Goal: Communication & Community: Answer question/provide support

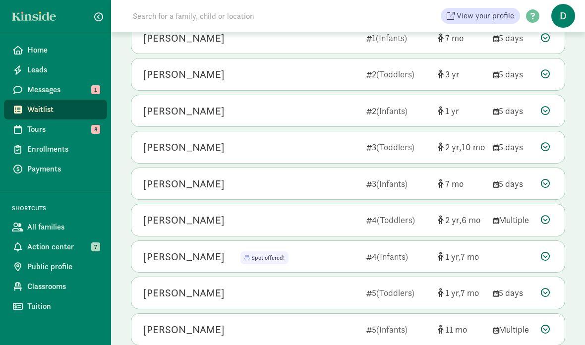
scroll to position [207, 0]
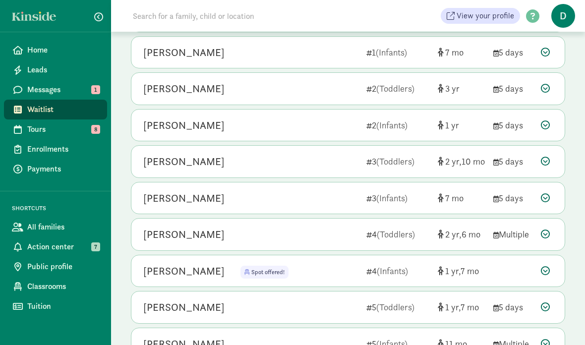
click at [81, 86] on span "Messages" at bounding box center [63, 90] width 72 height 12
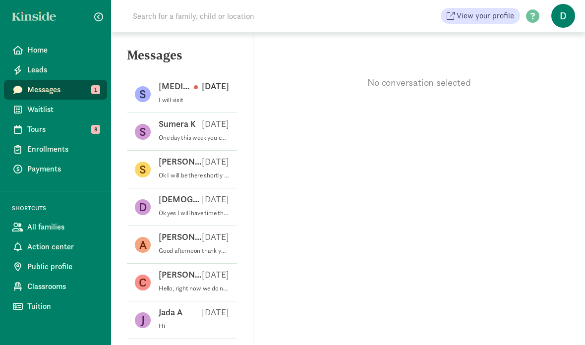
click at [203, 113] on div "S [MEDICAL_DATA][PERSON_NAME] [DATE] I will visit" at bounding box center [182, 132] width 110 height 38
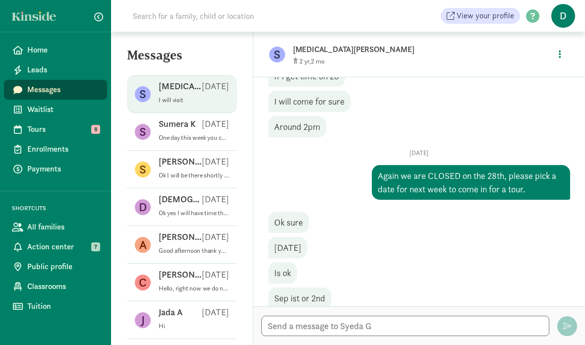
scroll to position [40, 0]
click at [203, 172] on p "Ok I will be there shortly , do I need to bring anything with me ?" at bounding box center [194, 176] width 70 height 8
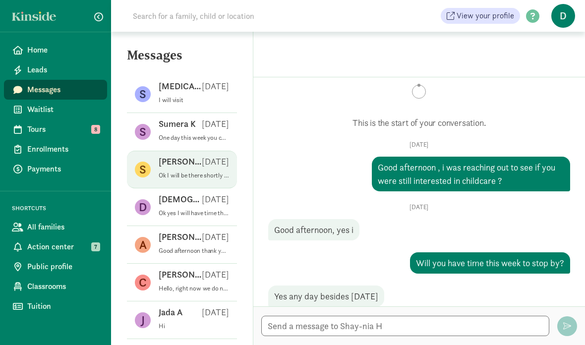
scroll to position [21, 0]
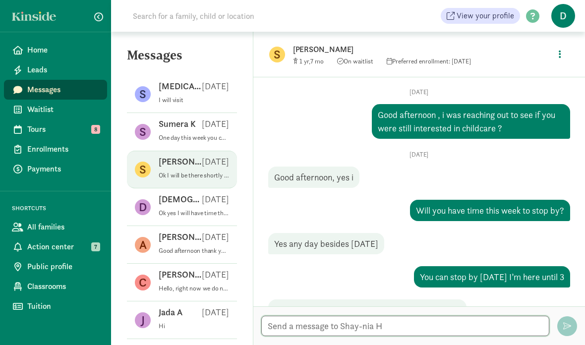
click at [390, 327] on textarea at bounding box center [405, 326] width 288 height 20
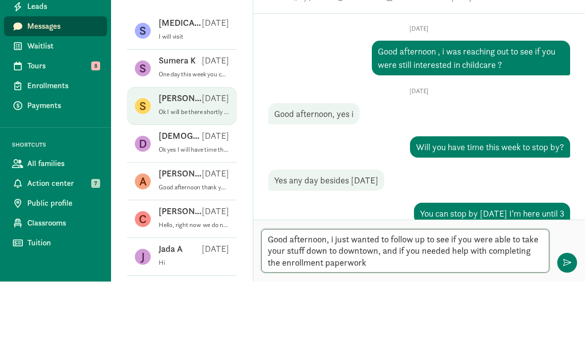
type textarea "Good afternoon, i just wanted to follow up to see if you were able to take your…"
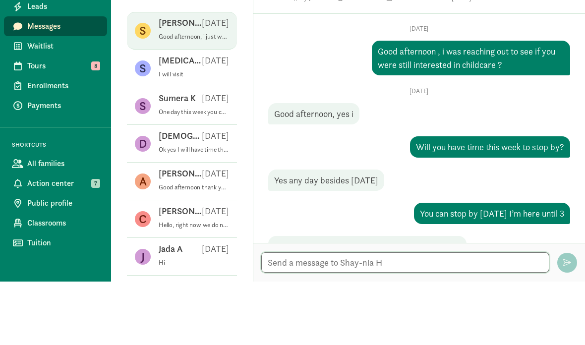
scroll to position [110, 0]
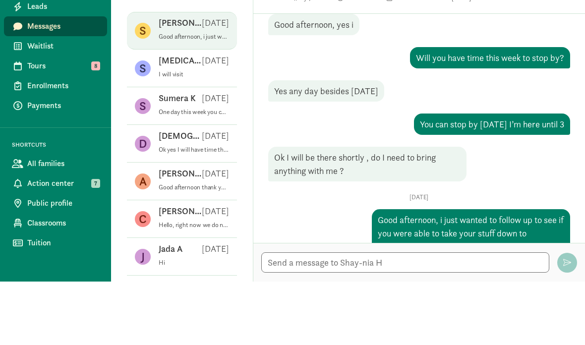
click at [165, 172] on p "One day this week you can stop by to pick the the paperwork. I’m available [DAT…" at bounding box center [194, 176] width 70 height 8
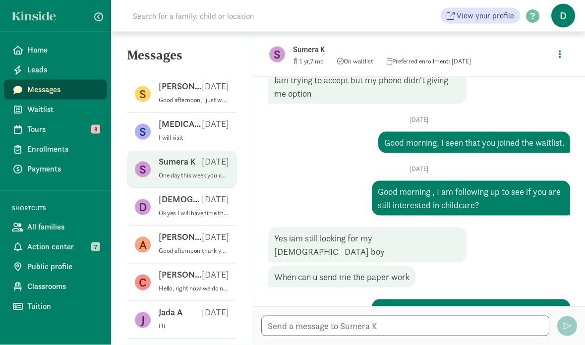
scroll to position [16, 0]
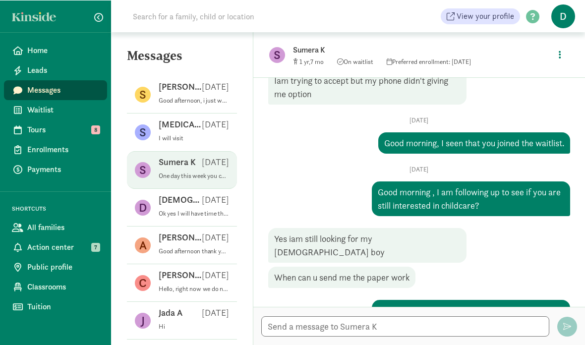
click at [28, 127] on span "Tours" at bounding box center [63, 130] width 72 height 12
